Goal: Find specific page/section: Find specific page/section

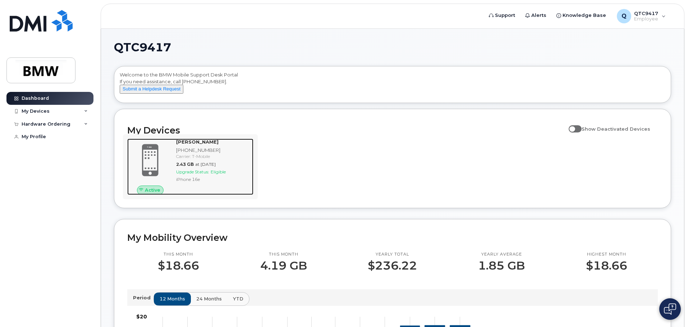
drag, startPoint x: 158, startPoint y: 157, endPoint x: 134, endPoint y: 157, distance: 24.1
click at [158, 157] on span at bounding box center [150, 160] width 34 height 36
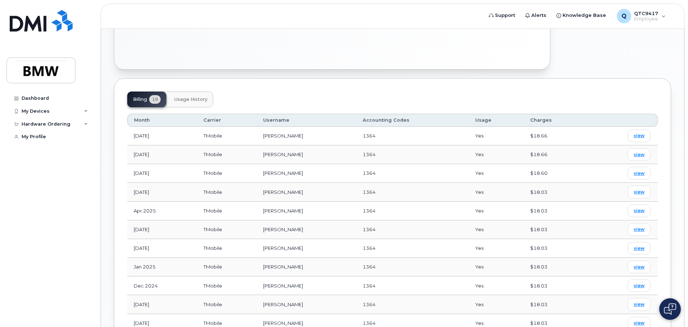
scroll to position [252, 0]
drag, startPoint x: 637, startPoint y: 130, endPoint x: 630, endPoint y: 130, distance: 7.2
click at [637, 132] on span "view" at bounding box center [639, 135] width 11 height 6
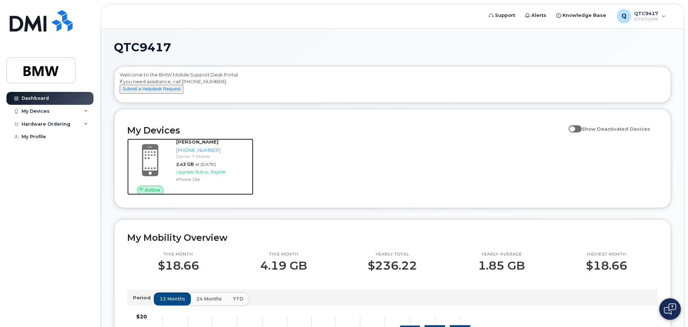
drag, startPoint x: 165, startPoint y: 153, endPoint x: 109, endPoint y: 168, distance: 58.3
click at [165, 153] on span at bounding box center [150, 160] width 34 height 36
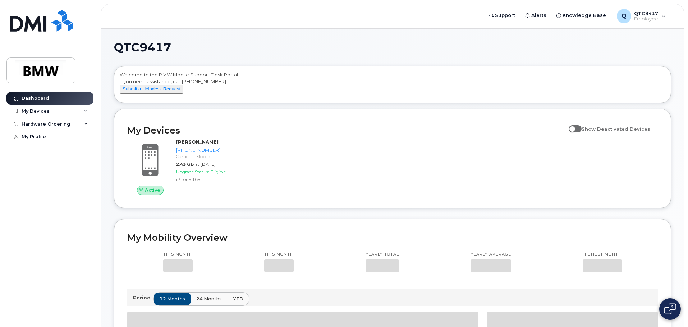
click at [579, 133] on span at bounding box center [574, 128] width 13 height 7
click at [574, 128] on input "Show Deactivated Devices" at bounding box center [571, 125] width 6 height 6
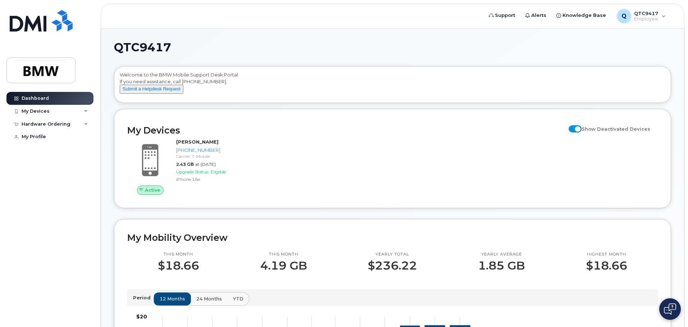
click at [579, 133] on span at bounding box center [574, 128] width 13 height 7
click at [574, 128] on input "Show Deactivated Devices" at bounding box center [571, 125] width 6 height 6
checkbox input "false"
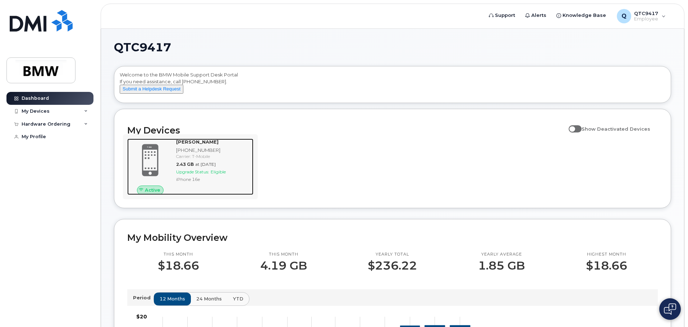
click at [148, 155] on span at bounding box center [150, 160] width 34 height 36
